Goal: Find specific page/section: Find specific page/section

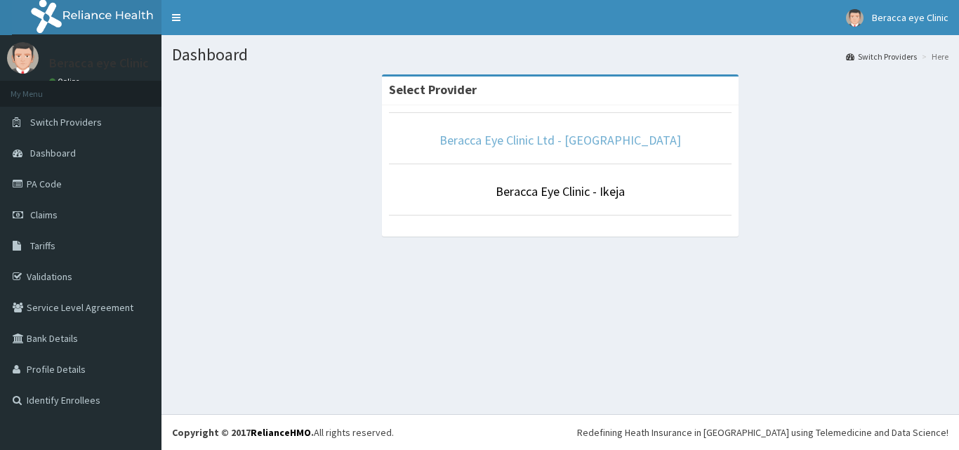
click at [584, 136] on link "Beracca Eye Clinic Ltd - [GEOGRAPHIC_DATA]" at bounding box center [561, 140] width 242 height 16
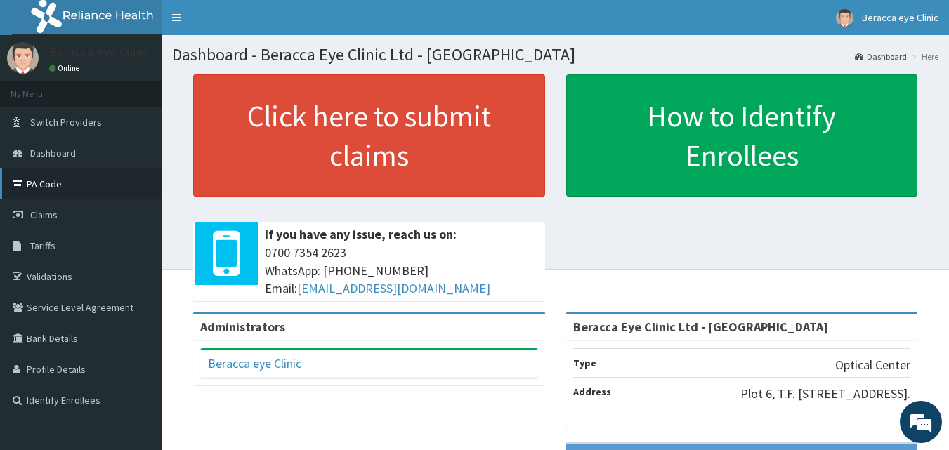
click at [44, 176] on link "PA Code" at bounding box center [81, 184] width 162 height 31
